Goal: Information Seeking & Learning: Learn about a topic

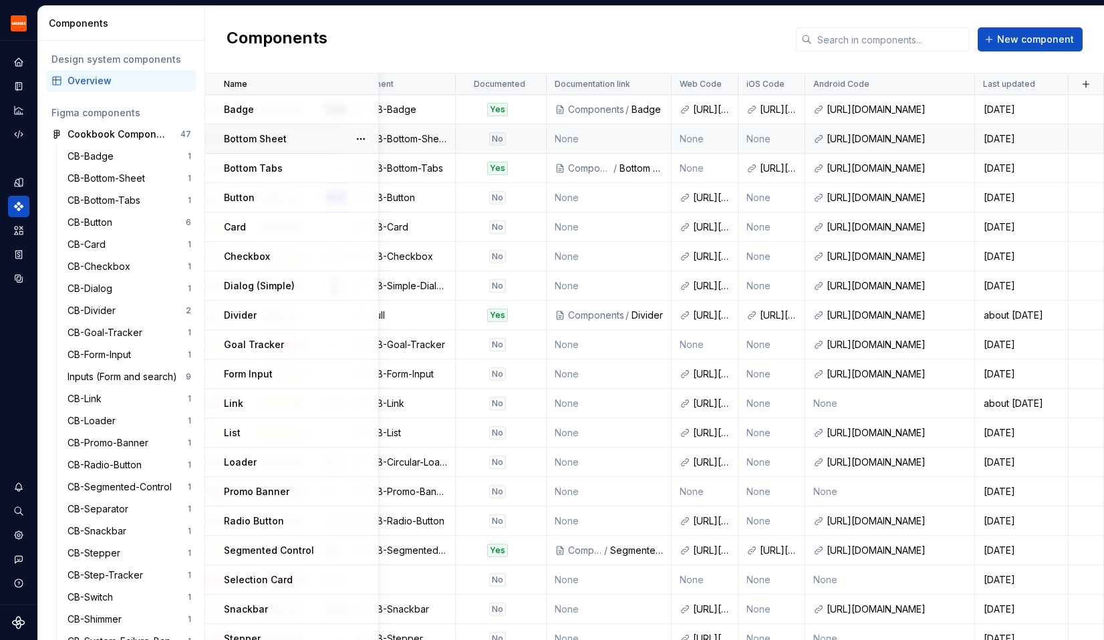
scroll to position [0, 332]
click at [896, 134] on div "[URL][DOMAIN_NAME]" at bounding box center [897, 138] width 140 height 13
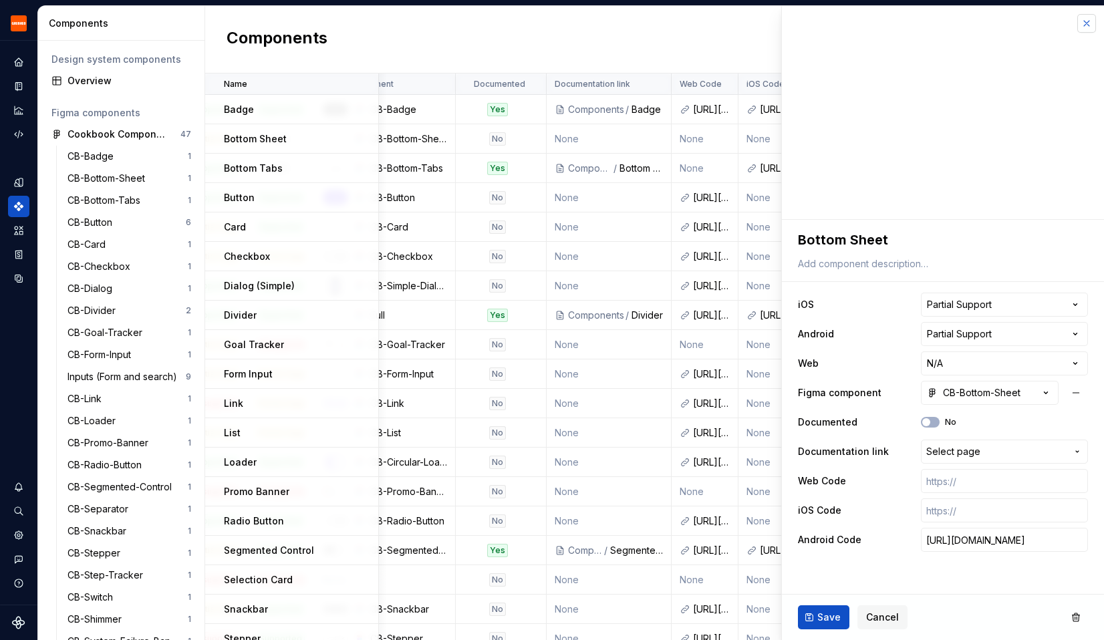
click at [1094, 27] on button "button" at bounding box center [1086, 23] width 19 height 19
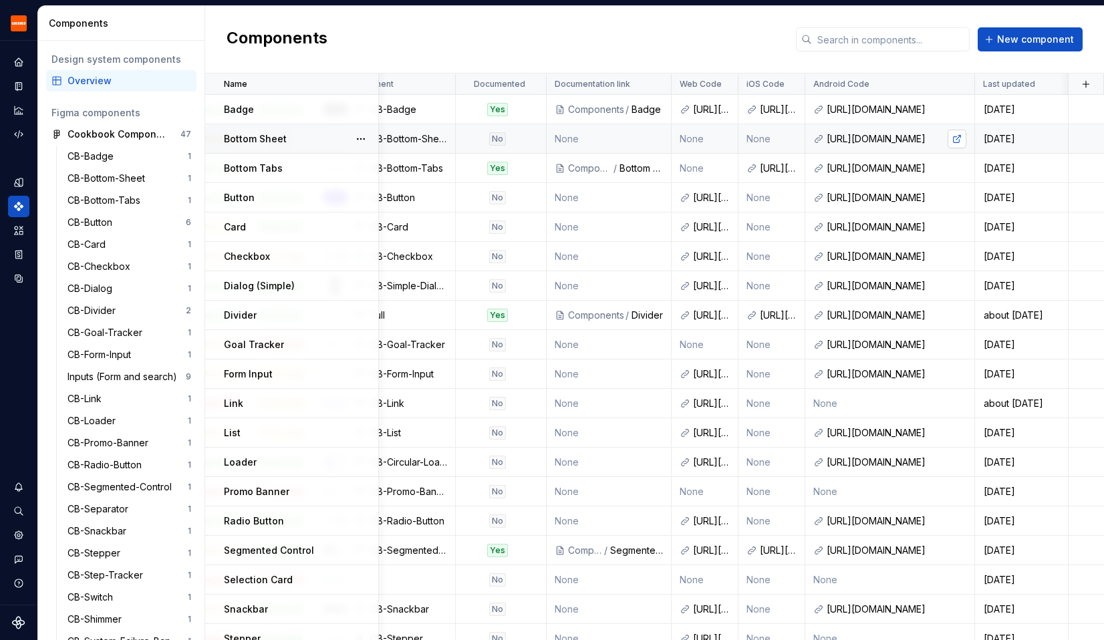
click at [959, 138] on link at bounding box center [956, 139] width 19 height 19
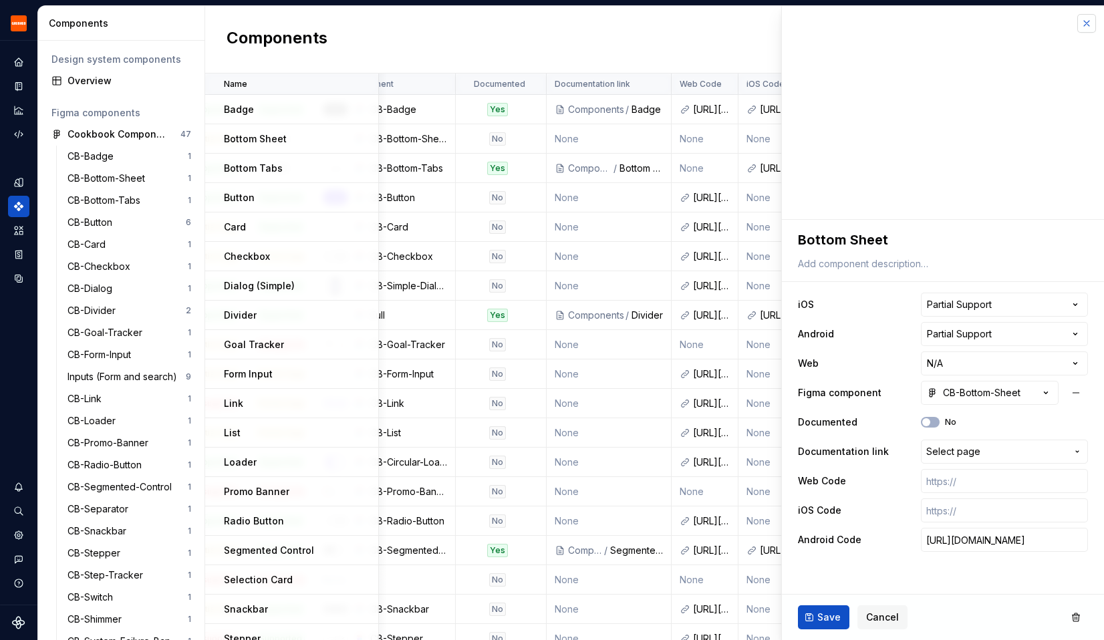
click at [1092, 29] on button "button" at bounding box center [1086, 23] width 19 height 19
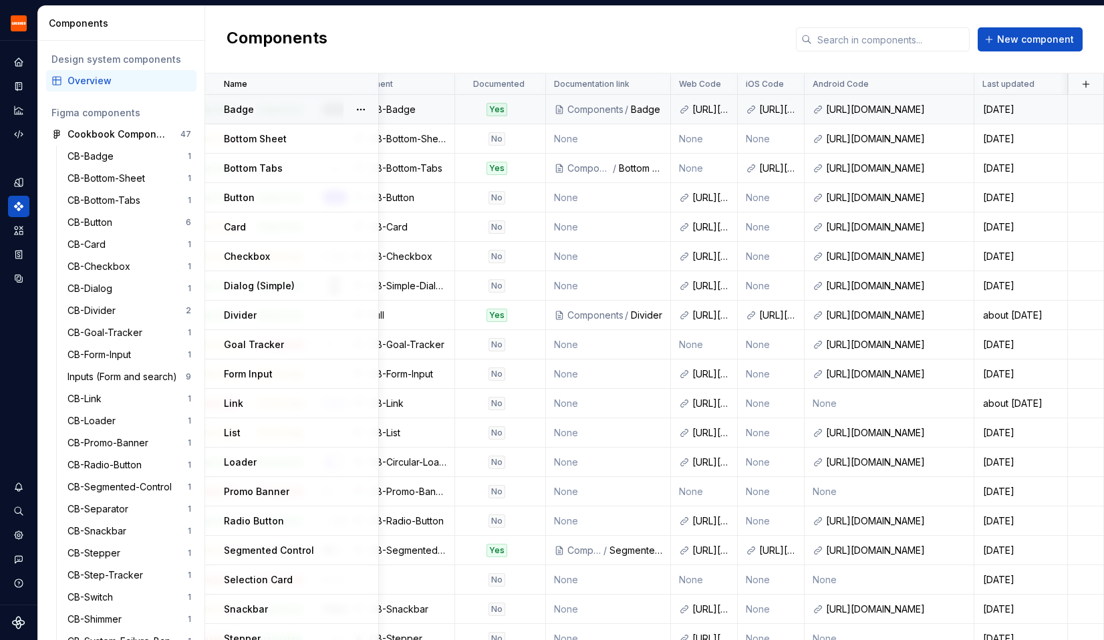
scroll to position [0, 332]
click at [82, 83] on div "Overview" at bounding box center [129, 80] width 124 height 13
click at [790, 110] on link at bounding box center [787, 109] width 19 height 19
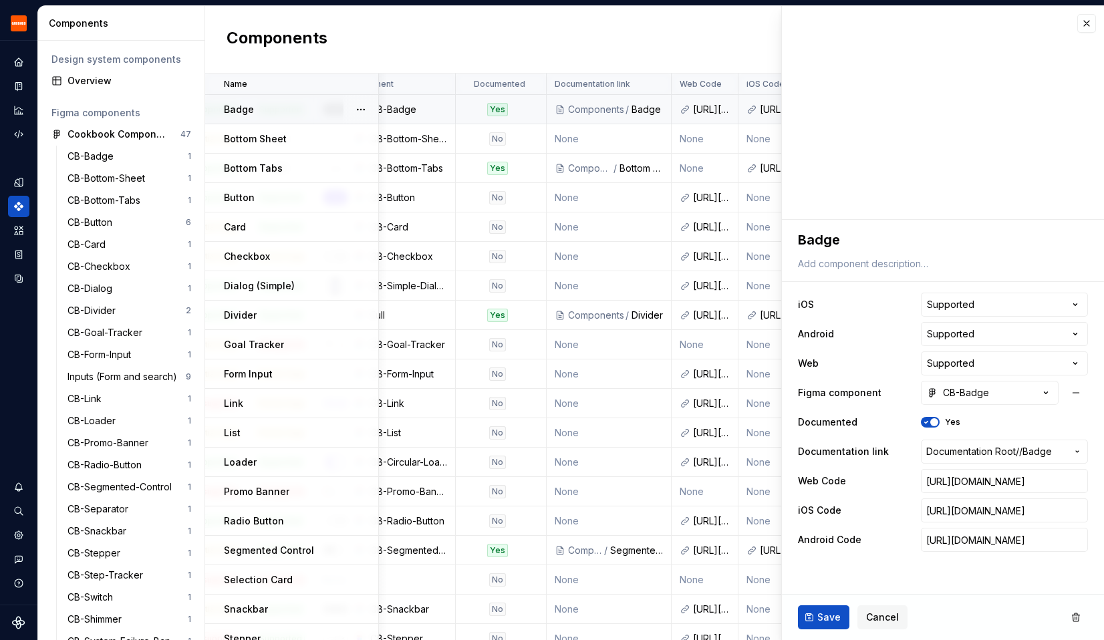
type textarea "*"
